Goal: Task Accomplishment & Management: Complete application form

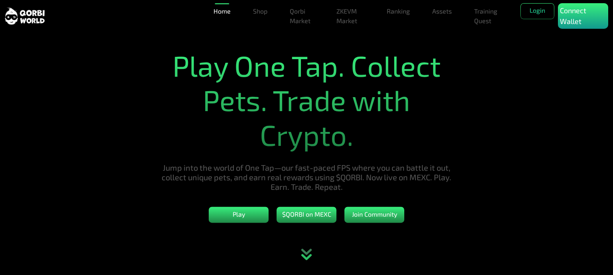
click at [541, 11] on button "Login" at bounding box center [537, 11] width 34 height 16
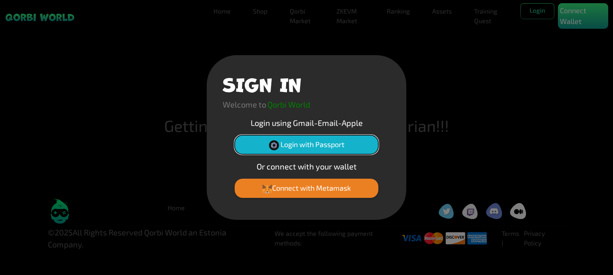
click at [350, 146] on button "Login with Passport" at bounding box center [307, 144] width 144 height 19
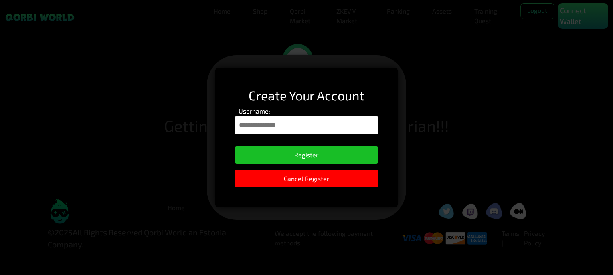
click at [310, 129] on input "Username:" at bounding box center [307, 125] width 144 height 18
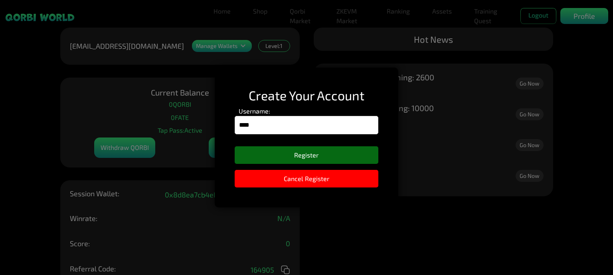
type input "**********"
click at [335, 157] on button "Register" at bounding box center [307, 155] width 144 height 18
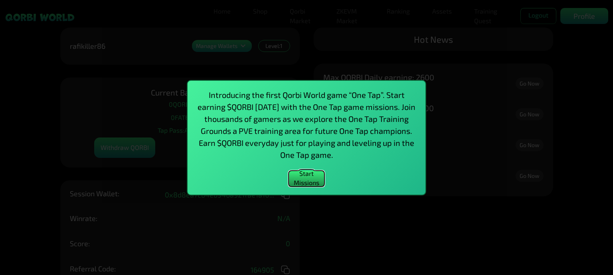
click at [309, 180] on button "Start Missions" at bounding box center [306, 178] width 36 height 16
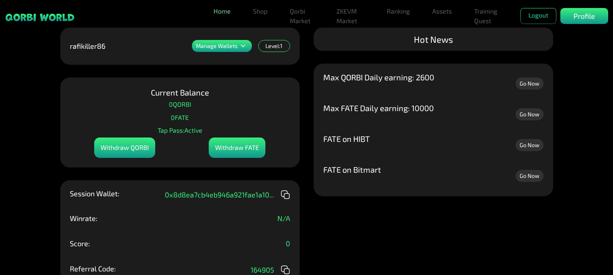
click at [215, 14] on link "Home" at bounding box center [222, 11] width 24 height 16
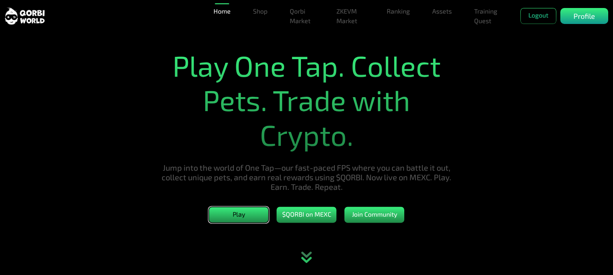
click at [241, 219] on button "Play" at bounding box center [239, 215] width 60 height 16
